Goal: Complete application form: Complete application form

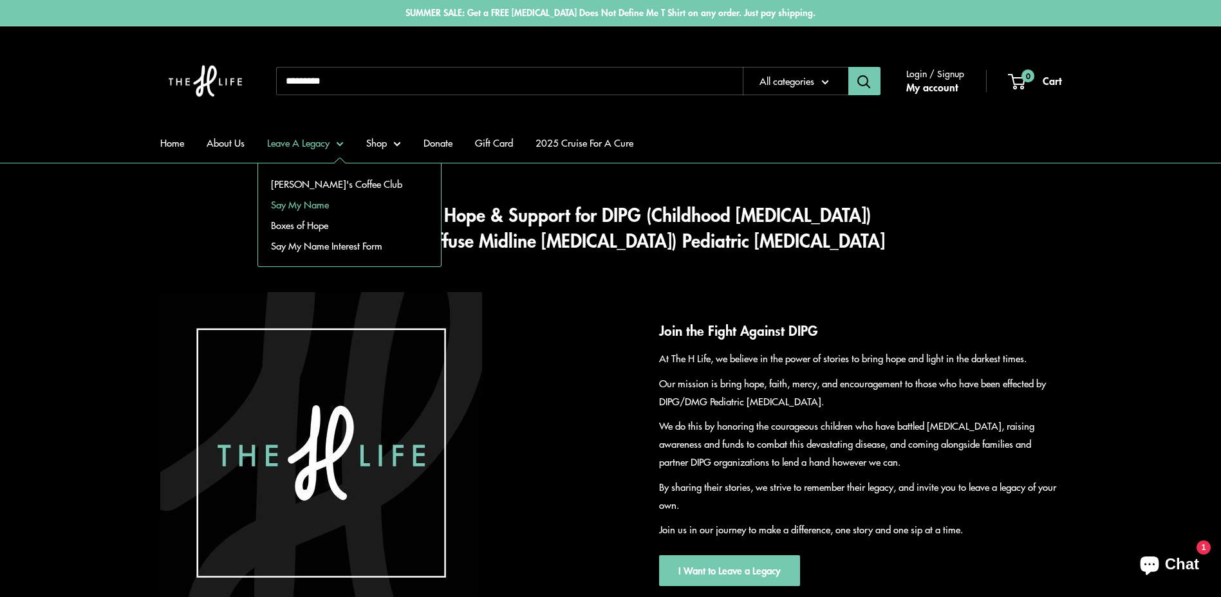
click at [314, 199] on link "Say My Name" at bounding box center [349, 204] width 183 height 21
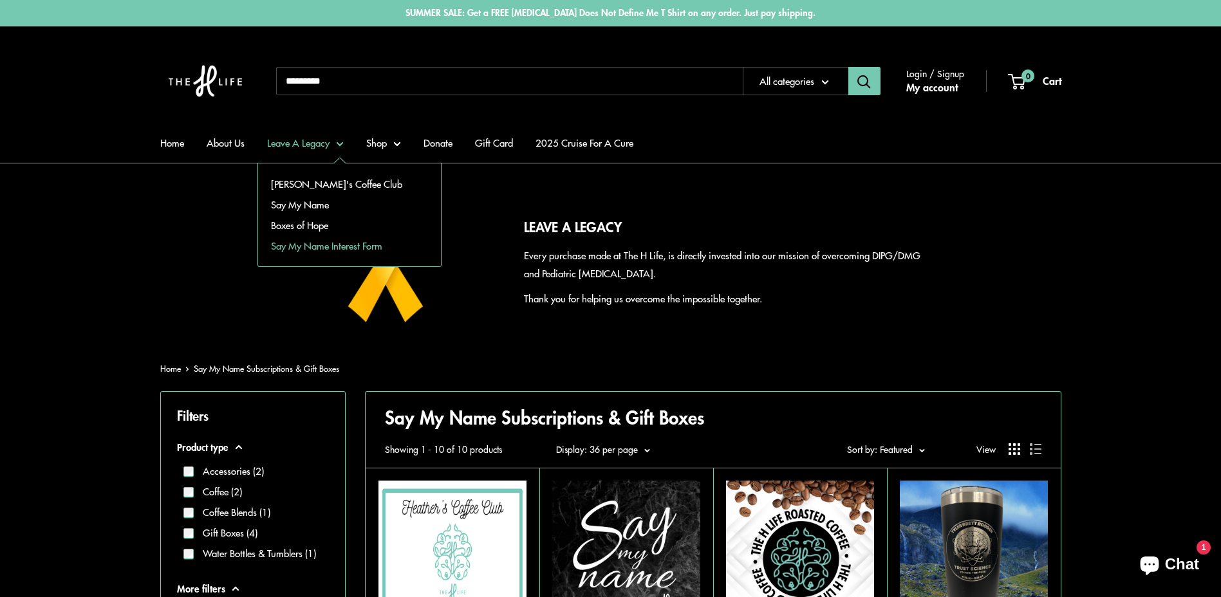
click at [334, 243] on link "Say My Name Interest Form" at bounding box center [349, 246] width 183 height 21
